Goal: Information Seeking & Learning: Learn about a topic

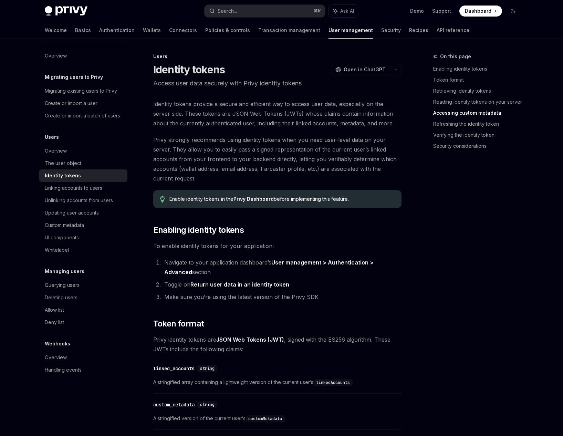
scroll to position [1309, 0]
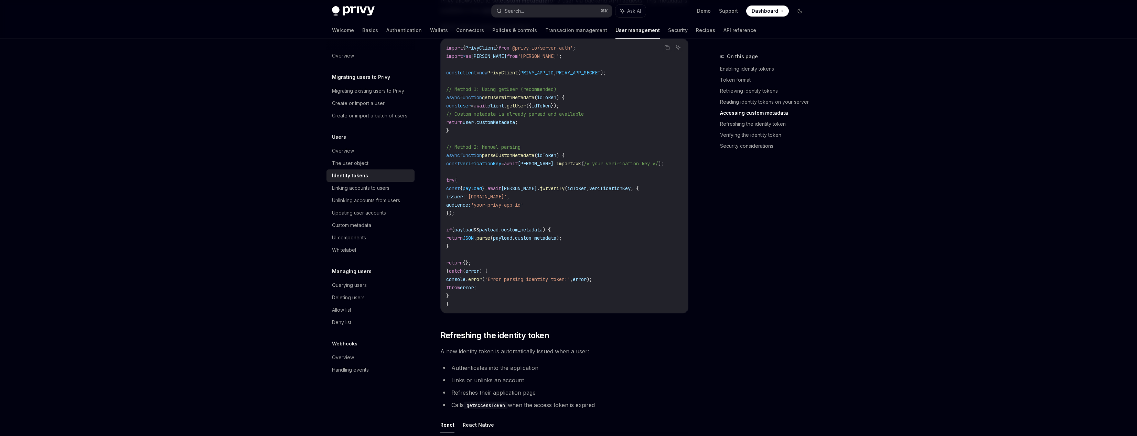
type textarea "*"
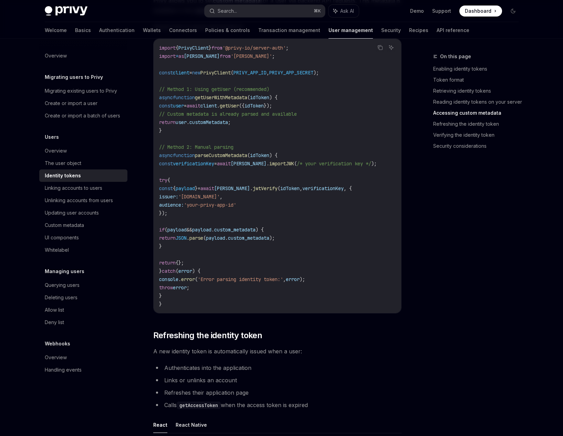
click at [454, 213] on div "On this page Enabling identity tokens Token format Retrieving identity tokens R…" at bounding box center [471, 243] width 105 height 383
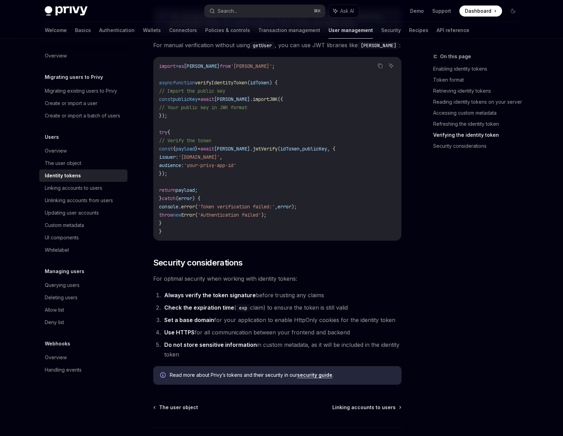
scroll to position [2080, 0]
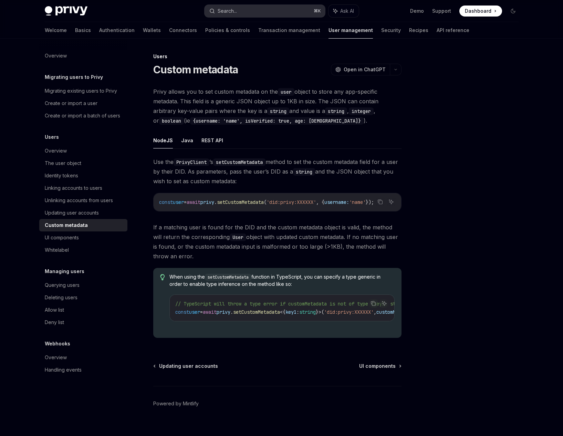
click at [247, 16] on button "Search... ⌘ K" at bounding box center [264, 11] width 120 height 12
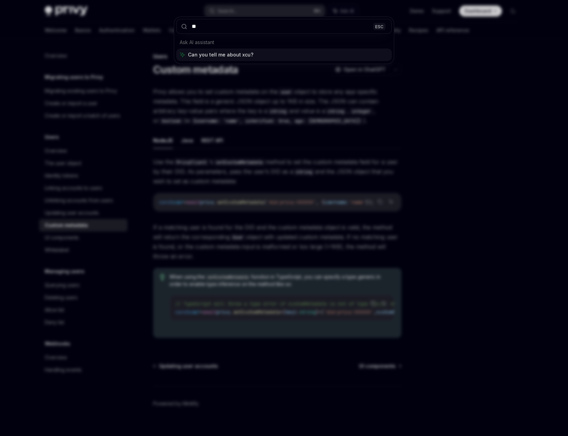
type input "*"
type input "**********"
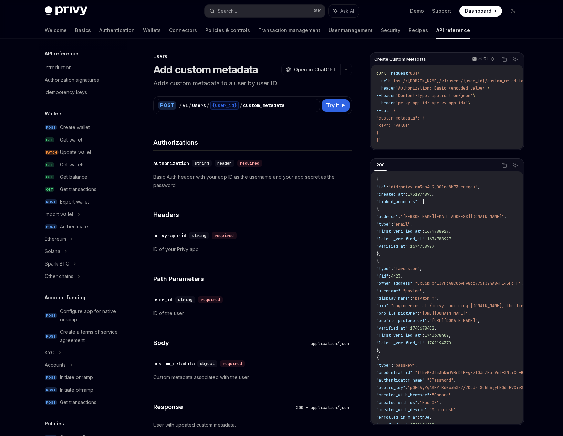
type textarea "*"
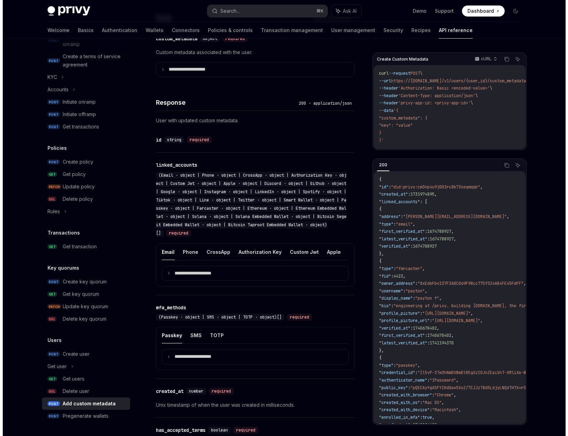
scroll to position [385, 0]
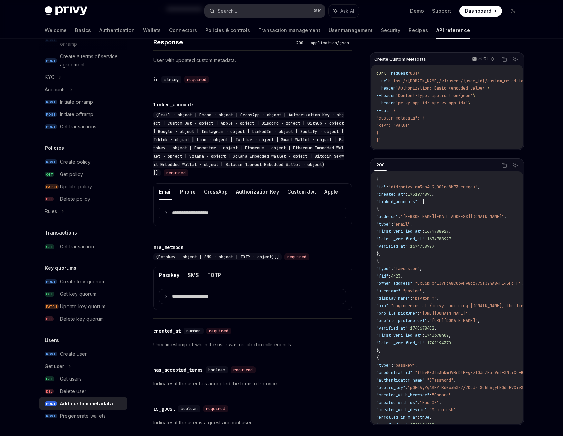
click at [258, 7] on button "Search... ⌘ K" at bounding box center [264, 11] width 120 height 12
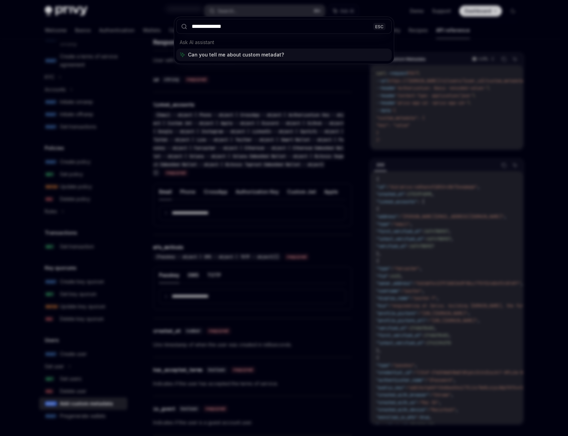
type input "**********"
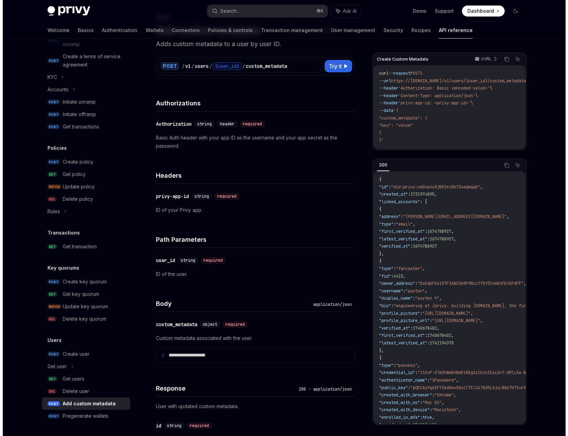
scroll to position [39, 0]
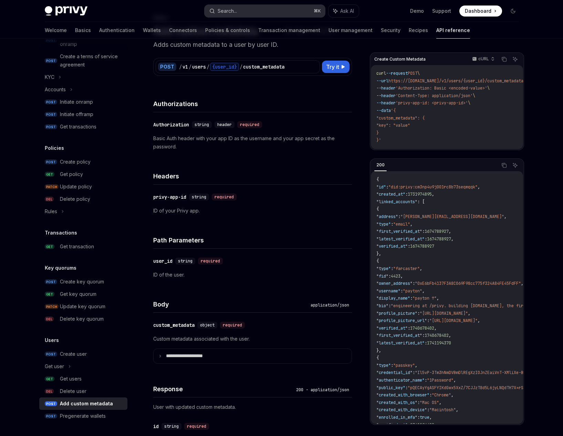
click at [256, 13] on button "Search... ⌘ K" at bounding box center [264, 11] width 120 height 12
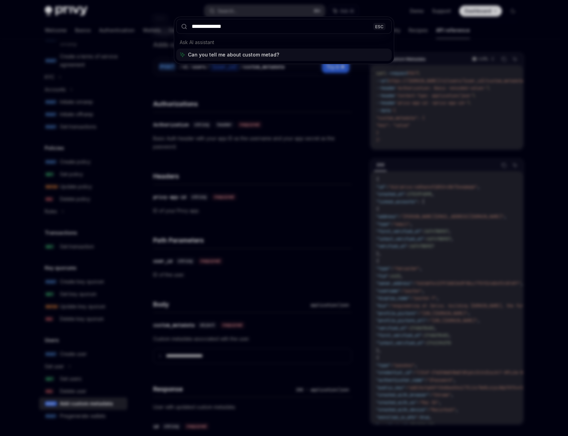
type input "**********"
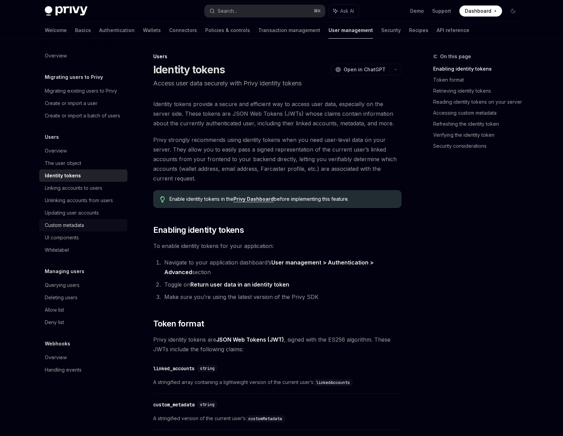
click at [91, 221] on div "Custom metadata" at bounding box center [84, 225] width 78 height 8
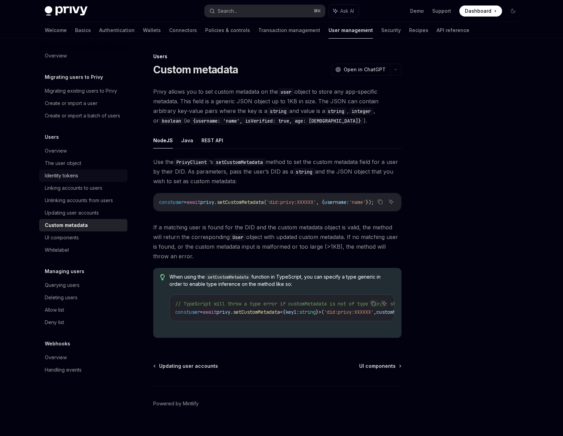
click at [74, 173] on div "Identity tokens" at bounding box center [61, 175] width 33 height 8
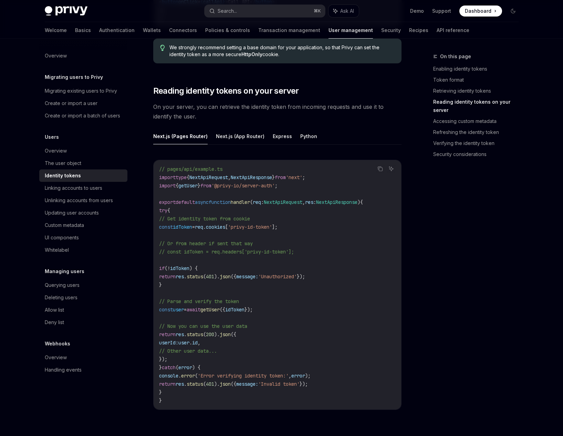
scroll to position [834, 0]
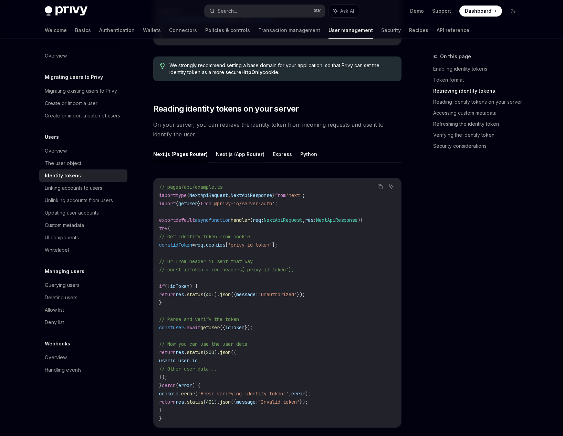
click at [237, 152] on button "Next.js (App Router)" at bounding box center [240, 154] width 49 height 16
type textarea "*"
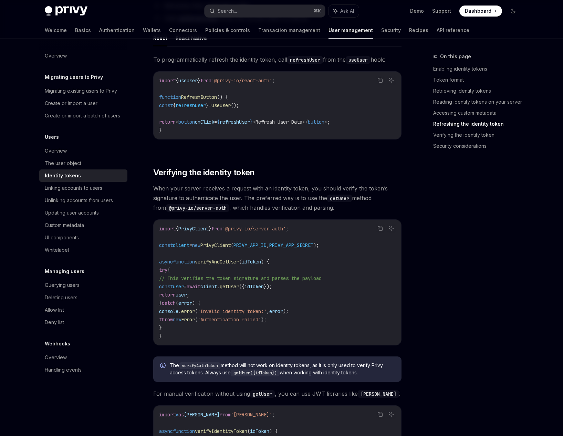
scroll to position [1721, 0]
click at [448, 210] on div "On this page Enabling identity tokens Token format Retrieving identity tokens R…" at bounding box center [471, 243] width 105 height 383
click at [435, 212] on div "On this page Enabling identity tokens Token format Retrieving identity tokens R…" at bounding box center [471, 243] width 105 height 383
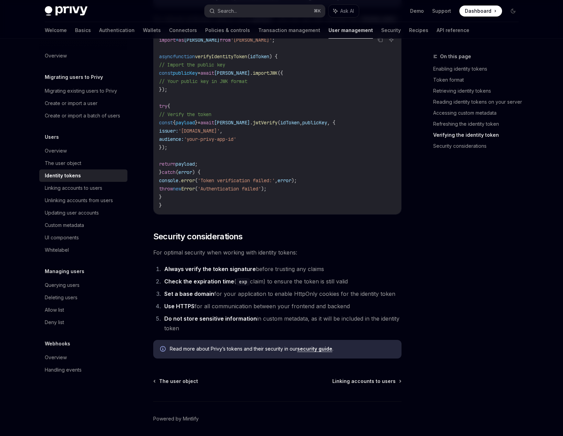
scroll to position [1941, 0]
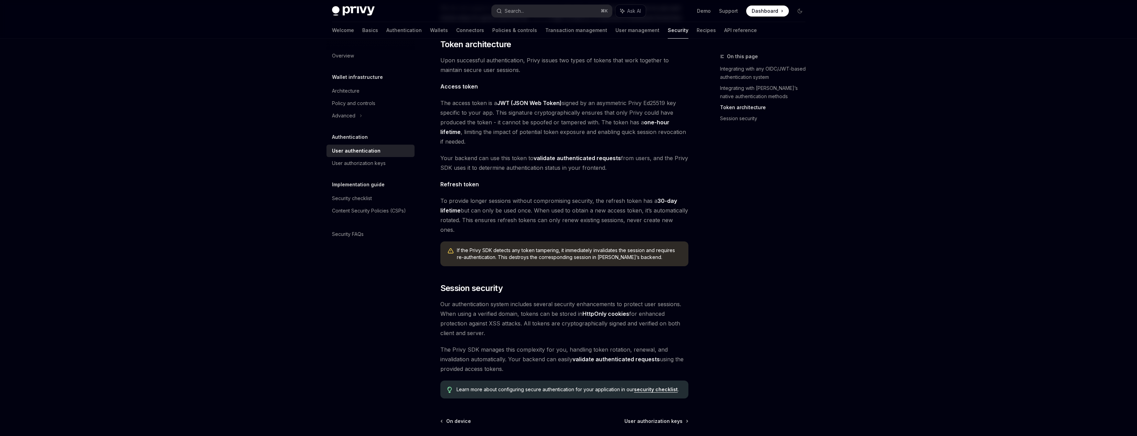
scroll to position [400, 0]
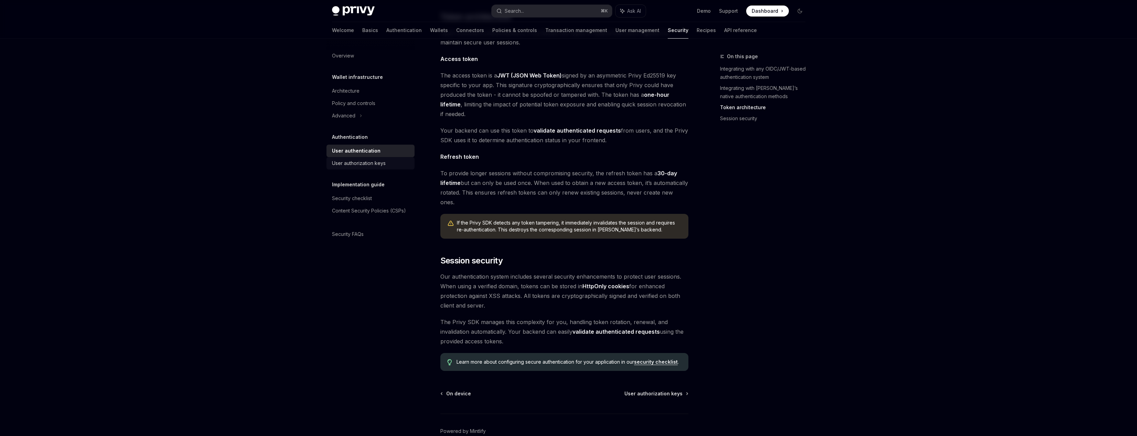
click at [379, 163] on div "User authorization keys" at bounding box center [359, 163] width 54 height 8
type textarea "*"
